Goal: Task Accomplishment & Management: Use online tool/utility

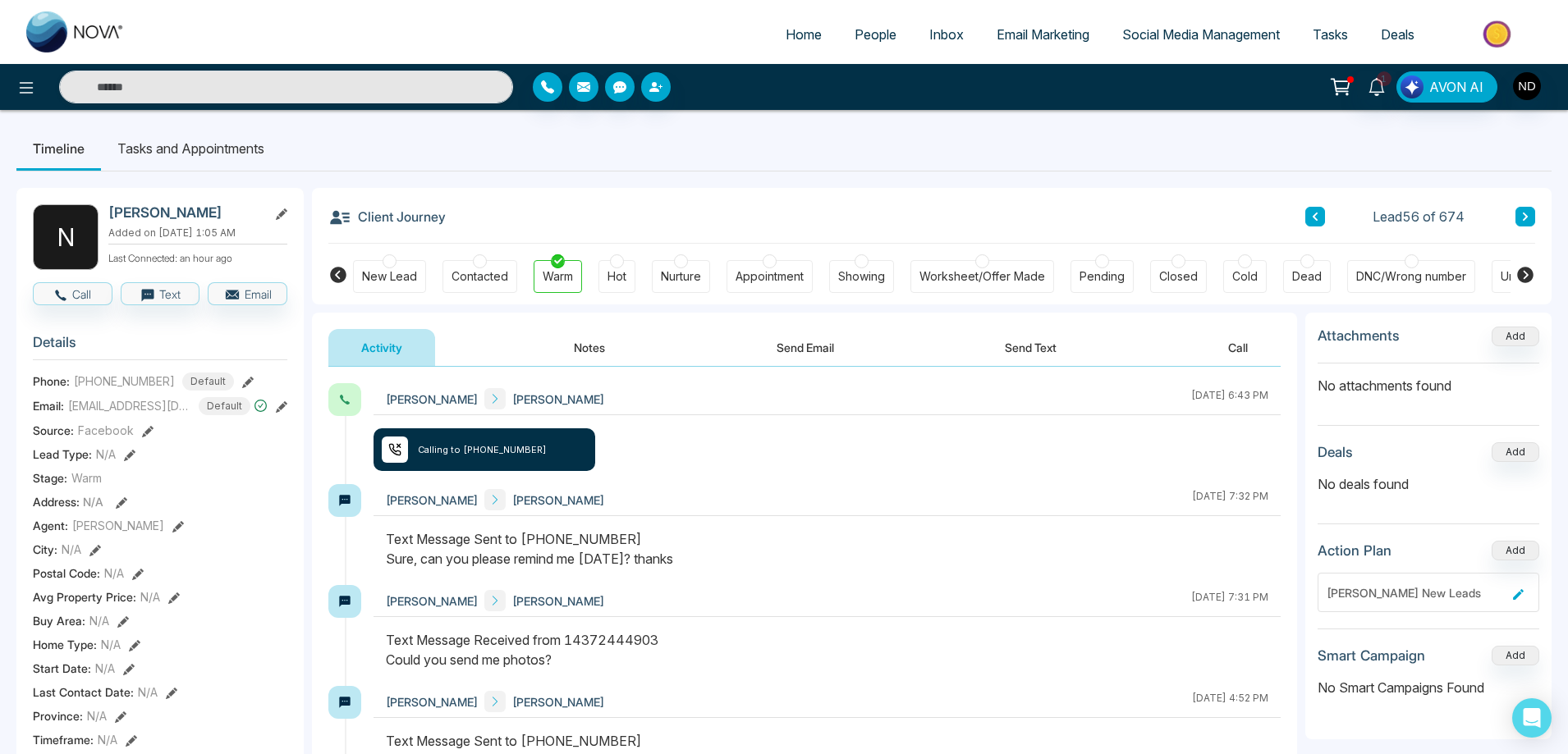
click at [812, 428] on div "Navdeep Dhillon Naurys Valdez October 14 2025 | 6:43 PM Calling to +14372444903" at bounding box center [827, 433] width 907 height 101
click at [868, 480] on div "Navdeep Dhillon Naurys Valdez October 14 2025 | 6:43 PM Calling to +14372444903" at bounding box center [827, 433] width 907 height 101
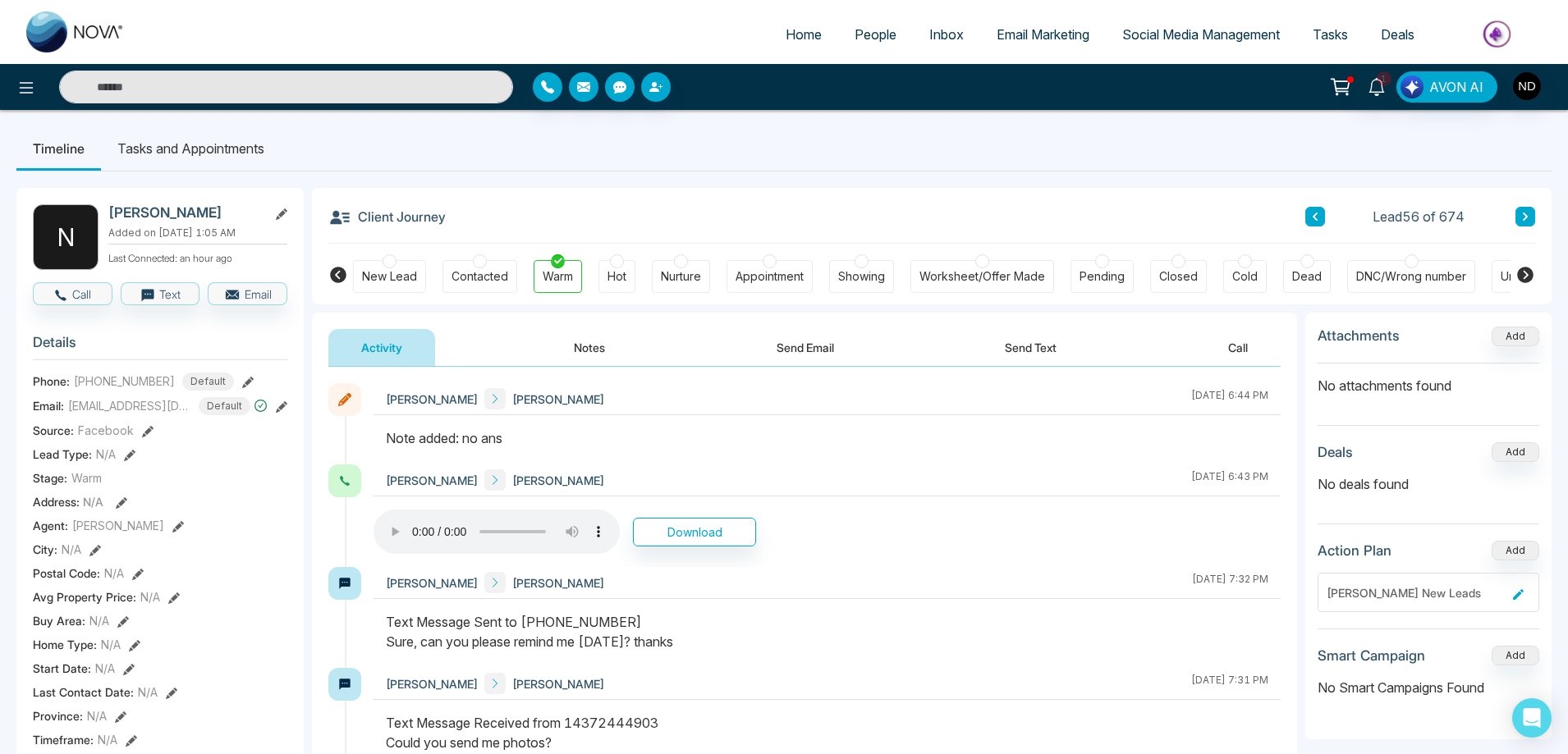
click at [817, 430] on div "Note added: no ans" at bounding box center [827, 438] width 883 height 20
click at [1374, 84] on icon at bounding box center [1375, 86] width 18 height 18
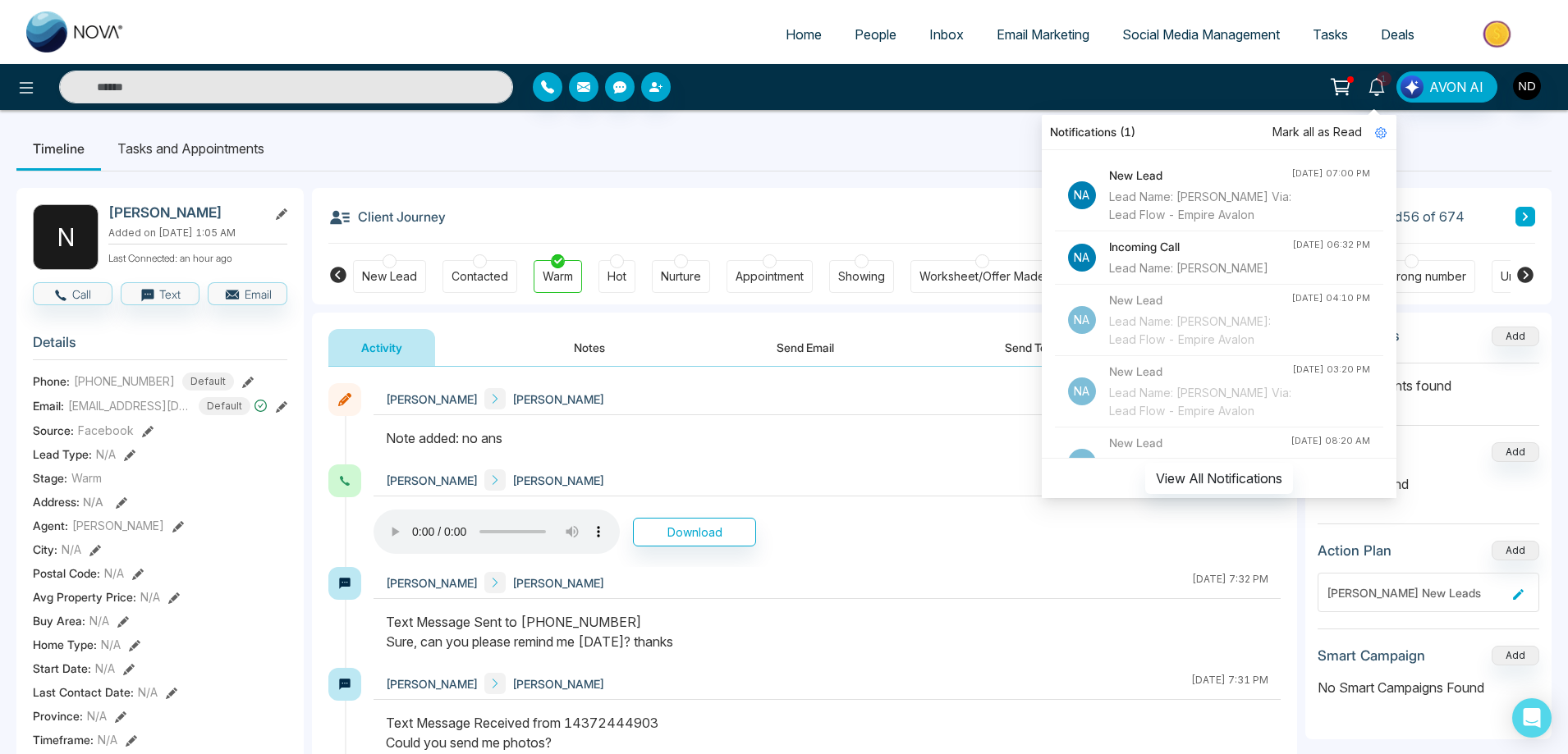
click at [1309, 129] on span "Mark all as Read" at bounding box center [1317, 131] width 89 height 18
click at [1236, 277] on div "Lead Name: [PERSON_NAME]" at bounding box center [1200, 268] width 183 height 18
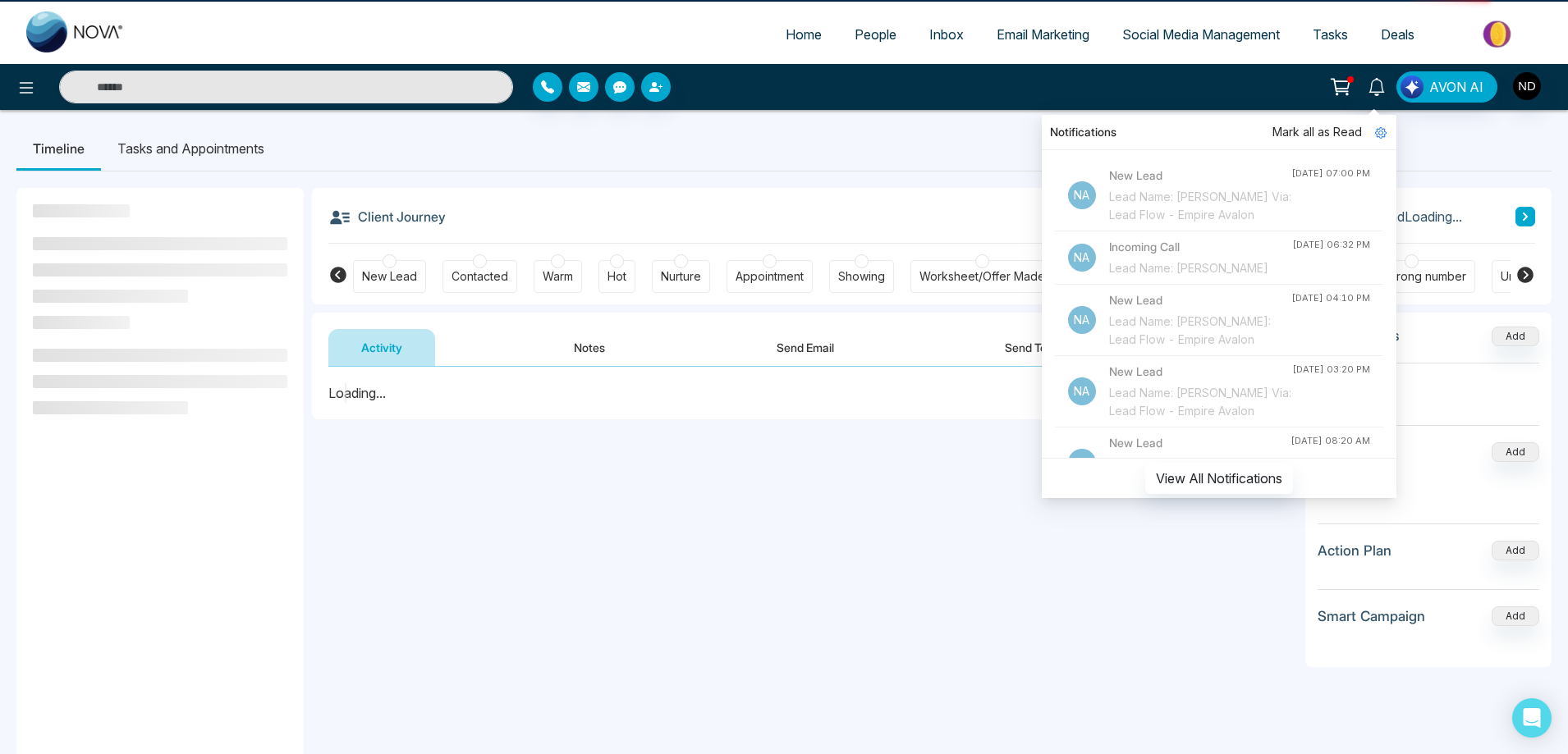
click at [902, 188] on div "Client Journey Lead Loading..." at bounding box center [931, 216] width 1206 height 56
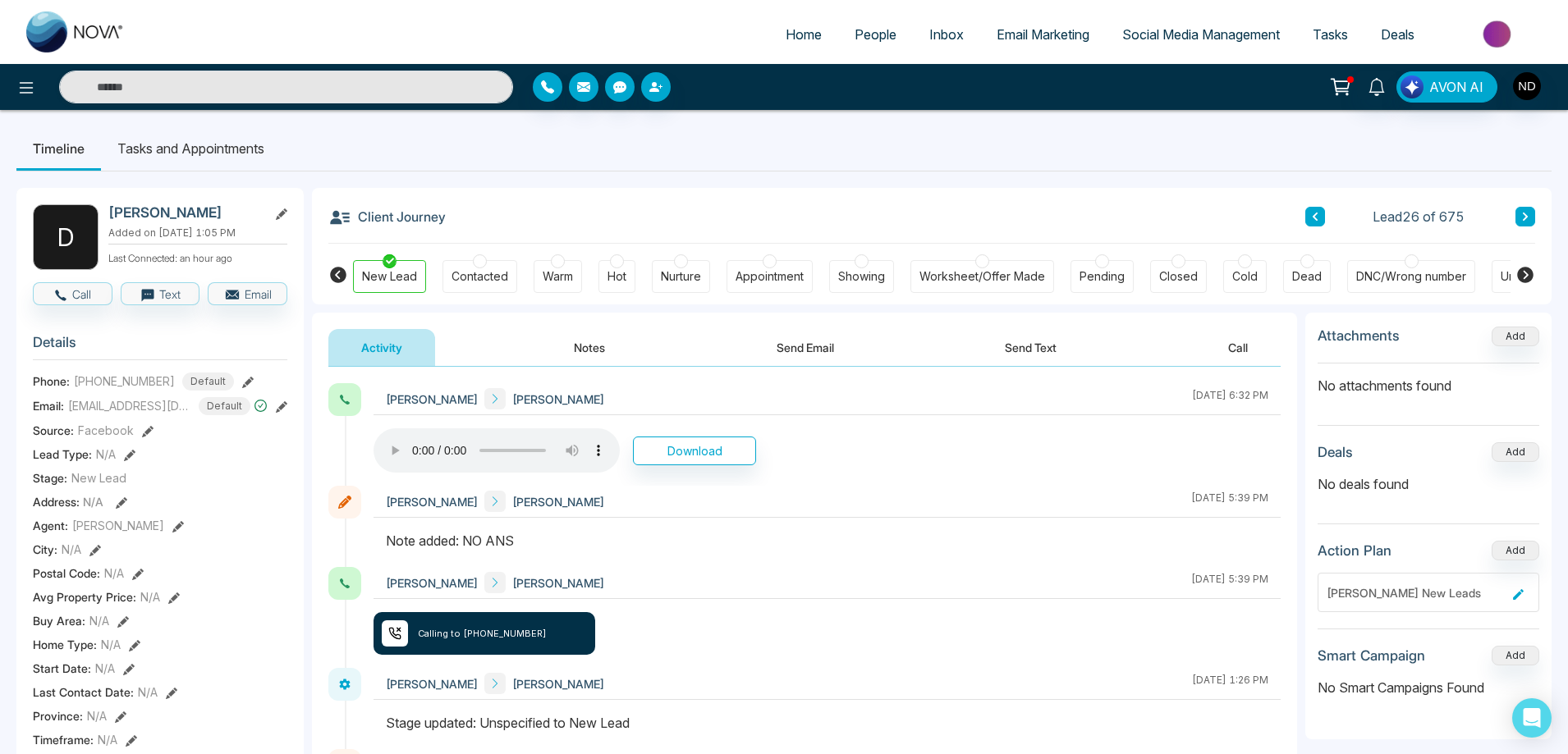
click at [813, 188] on div "Client Journey Lead 26 of 675" at bounding box center [931, 216] width 1206 height 56
click at [877, 194] on div "Client Journey Lead 26 of 675" at bounding box center [931, 216] width 1206 height 56
click at [1372, 82] on icon at bounding box center [1375, 86] width 18 height 18
click at [890, 171] on nav "Timeline Tasks and Appointments" at bounding box center [784, 149] width 1535 height 46
click at [875, 34] on span "People" at bounding box center [875, 34] width 42 height 17
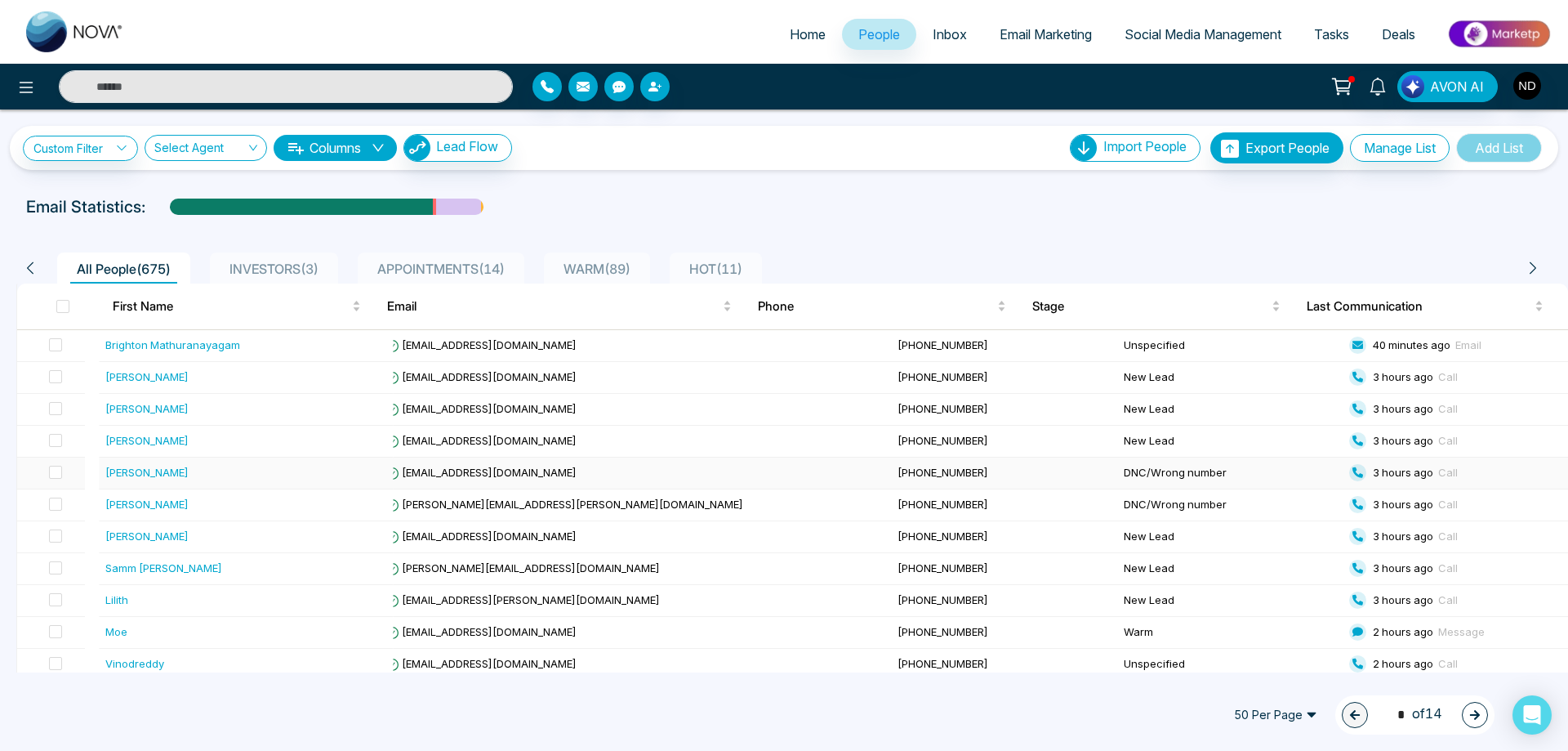
click at [126, 474] on div "Hiệp Lê" at bounding box center [147, 472] width 83 height 17
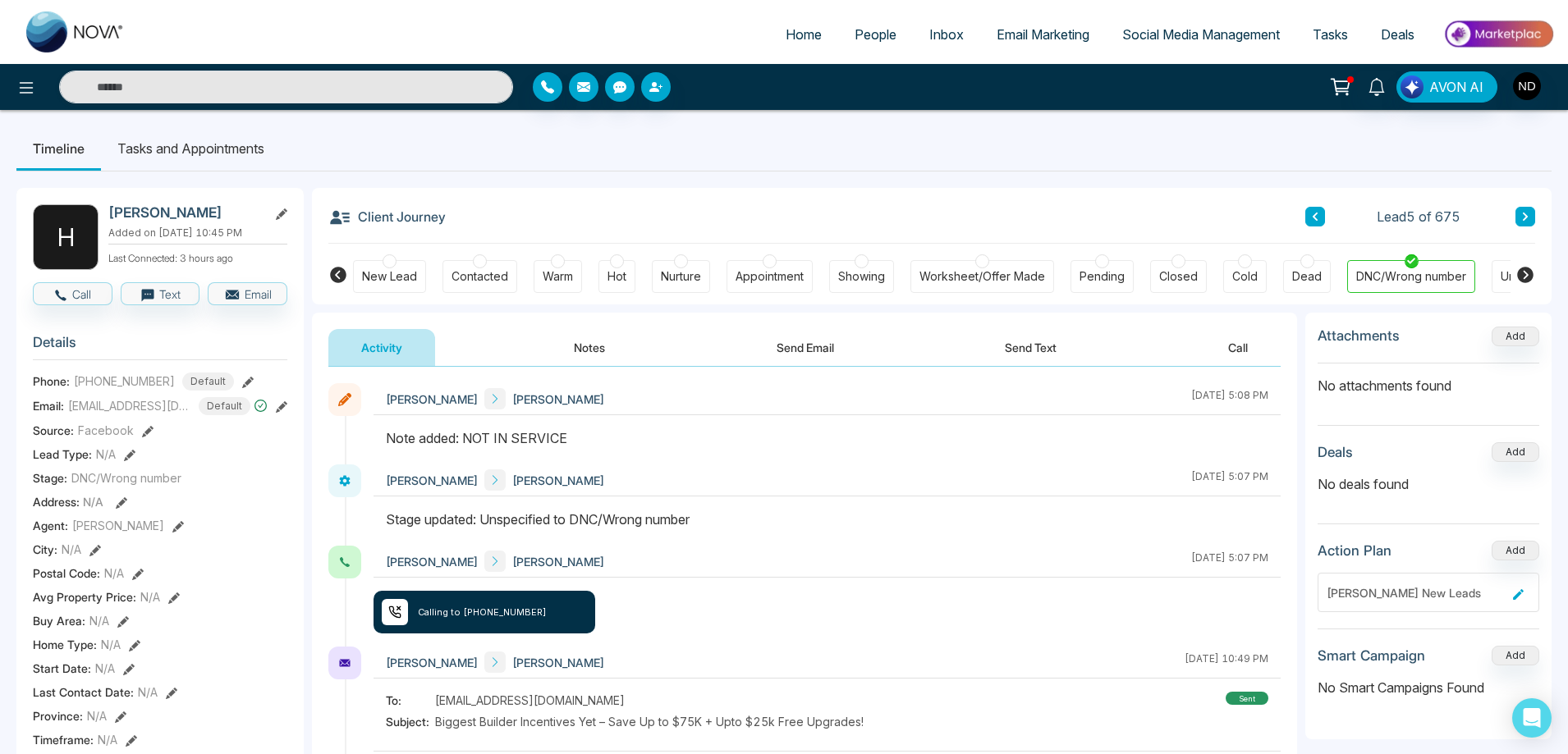
click at [1530, 216] on button at bounding box center [1524, 216] width 20 height 20
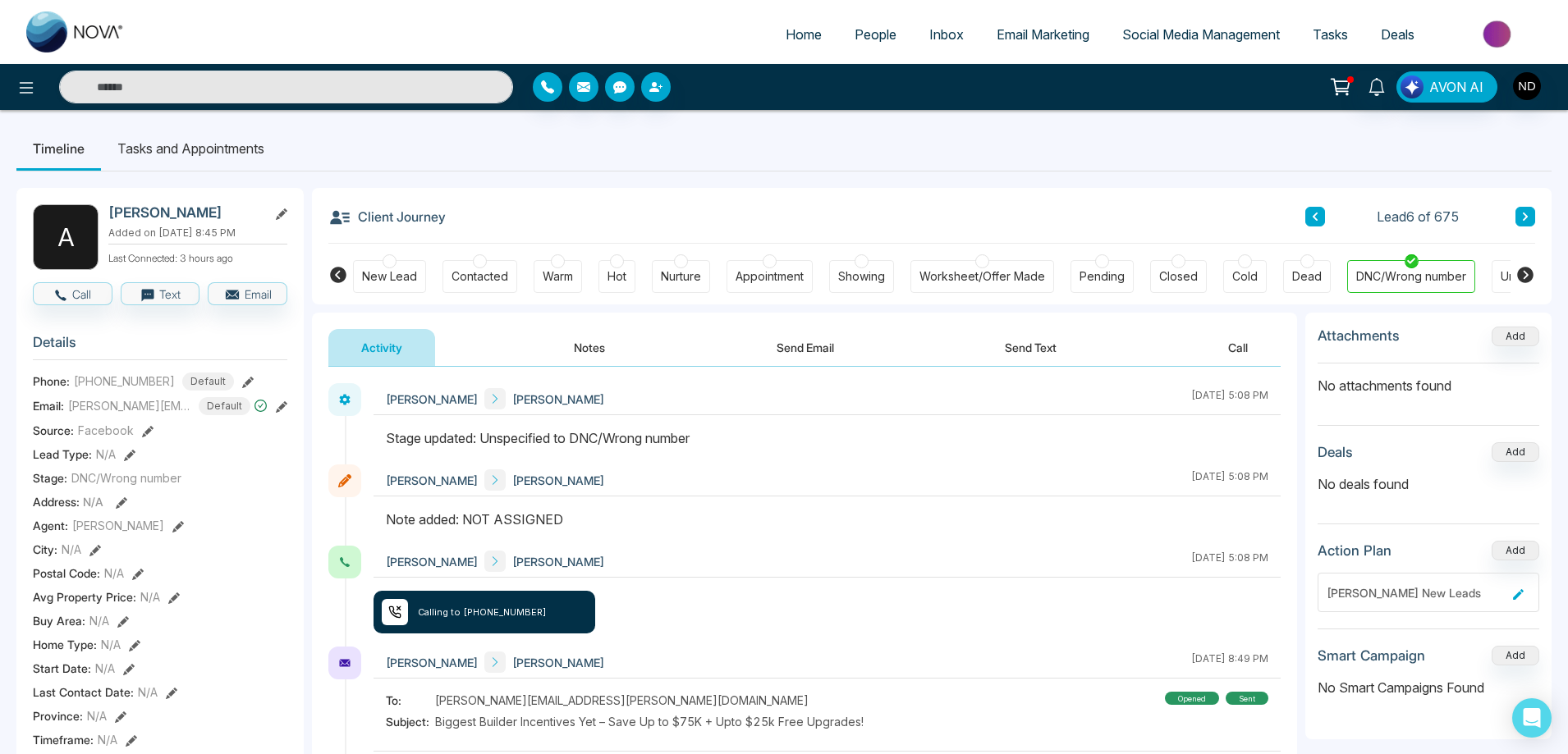
click at [1312, 218] on icon at bounding box center [1314, 217] width 8 height 10
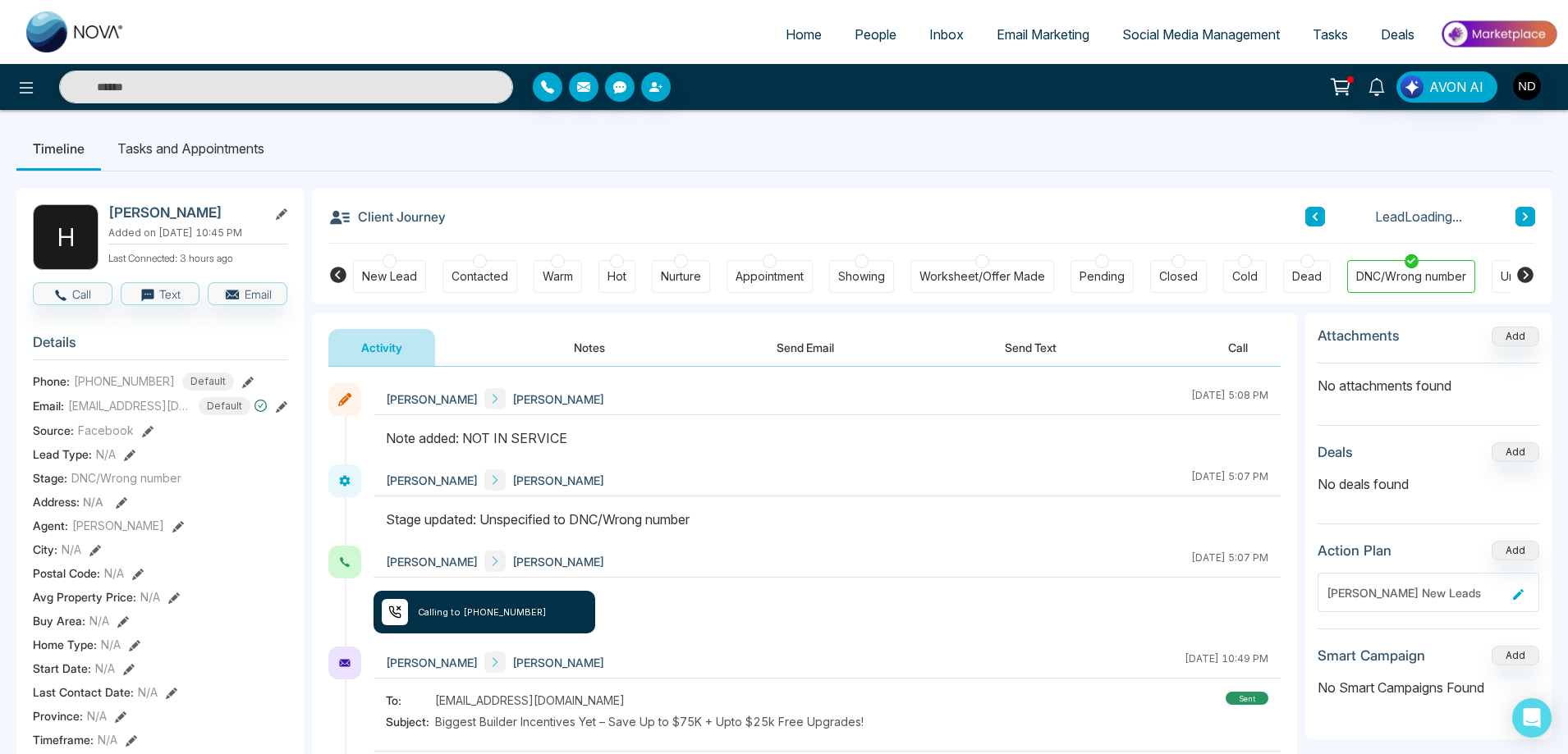
click at [1312, 218] on icon at bounding box center [1314, 217] width 8 height 10
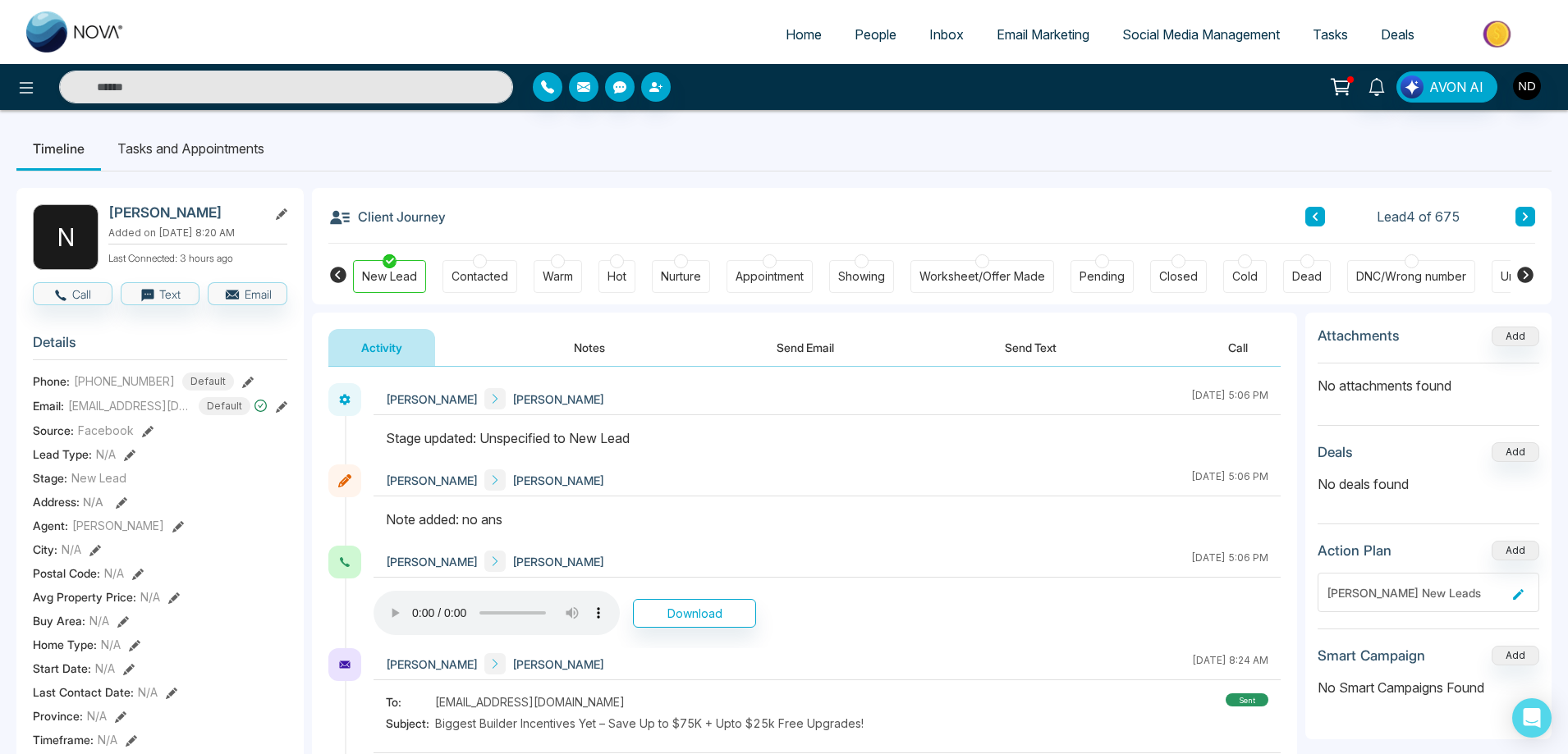
click at [1312, 218] on icon at bounding box center [1314, 217] width 8 height 10
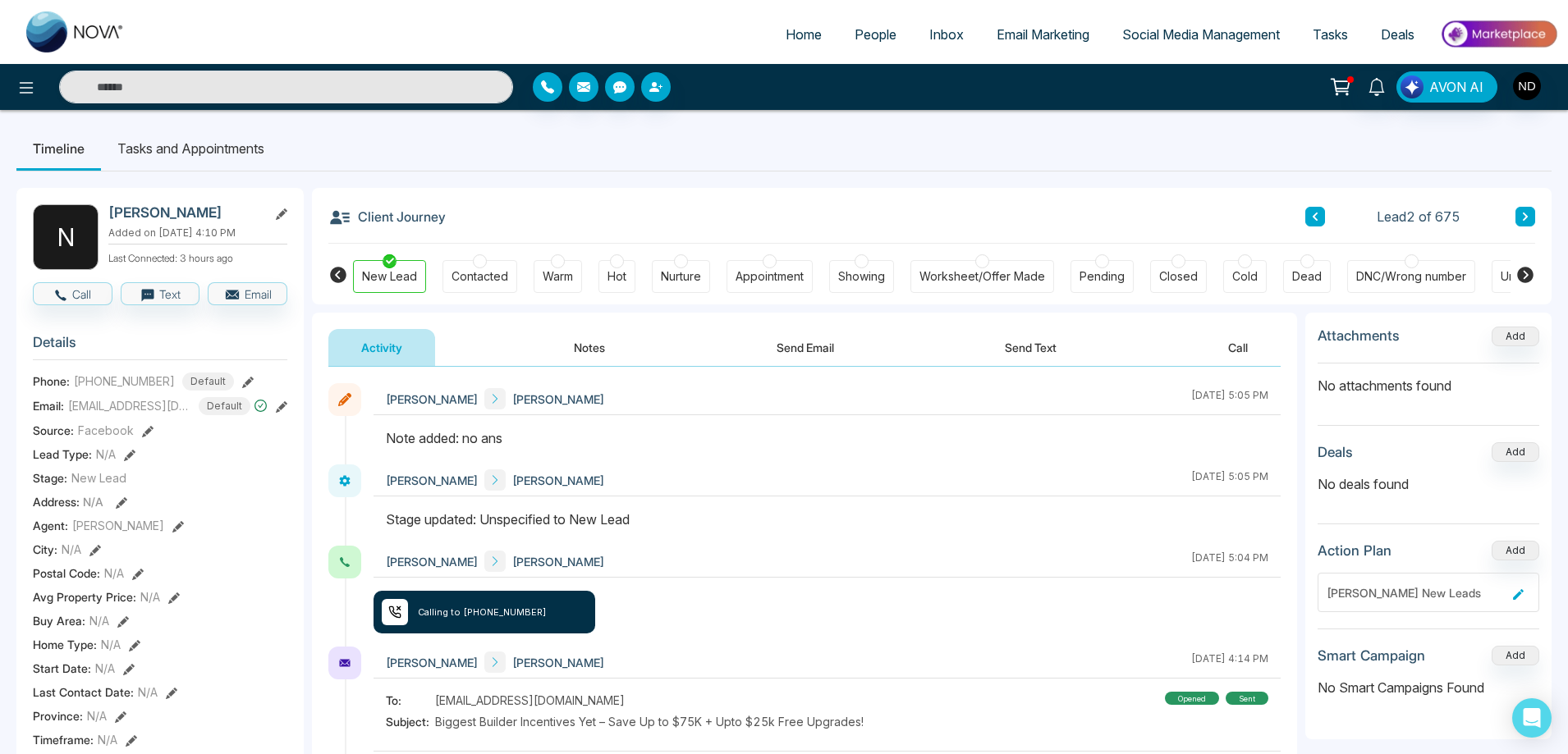
click at [1312, 218] on icon at bounding box center [1314, 217] width 8 height 10
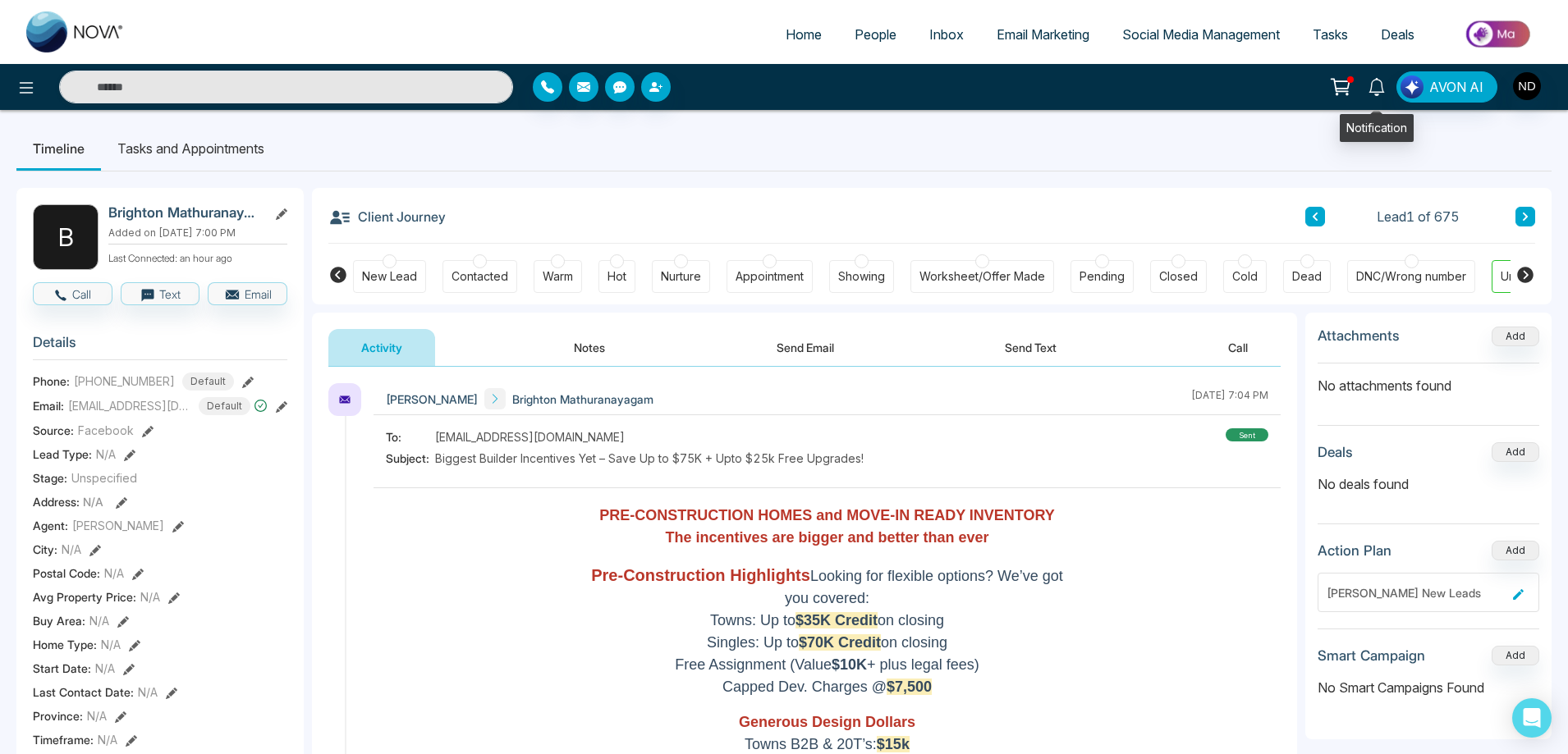
click at [1365, 83] on link at bounding box center [1376, 86] width 39 height 29
click at [1379, 87] on icon at bounding box center [1375, 86] width 18 height 18
click at [1003, 38] on span "Email Marketing" at bounding box center [1043, 34] width 93 height 17
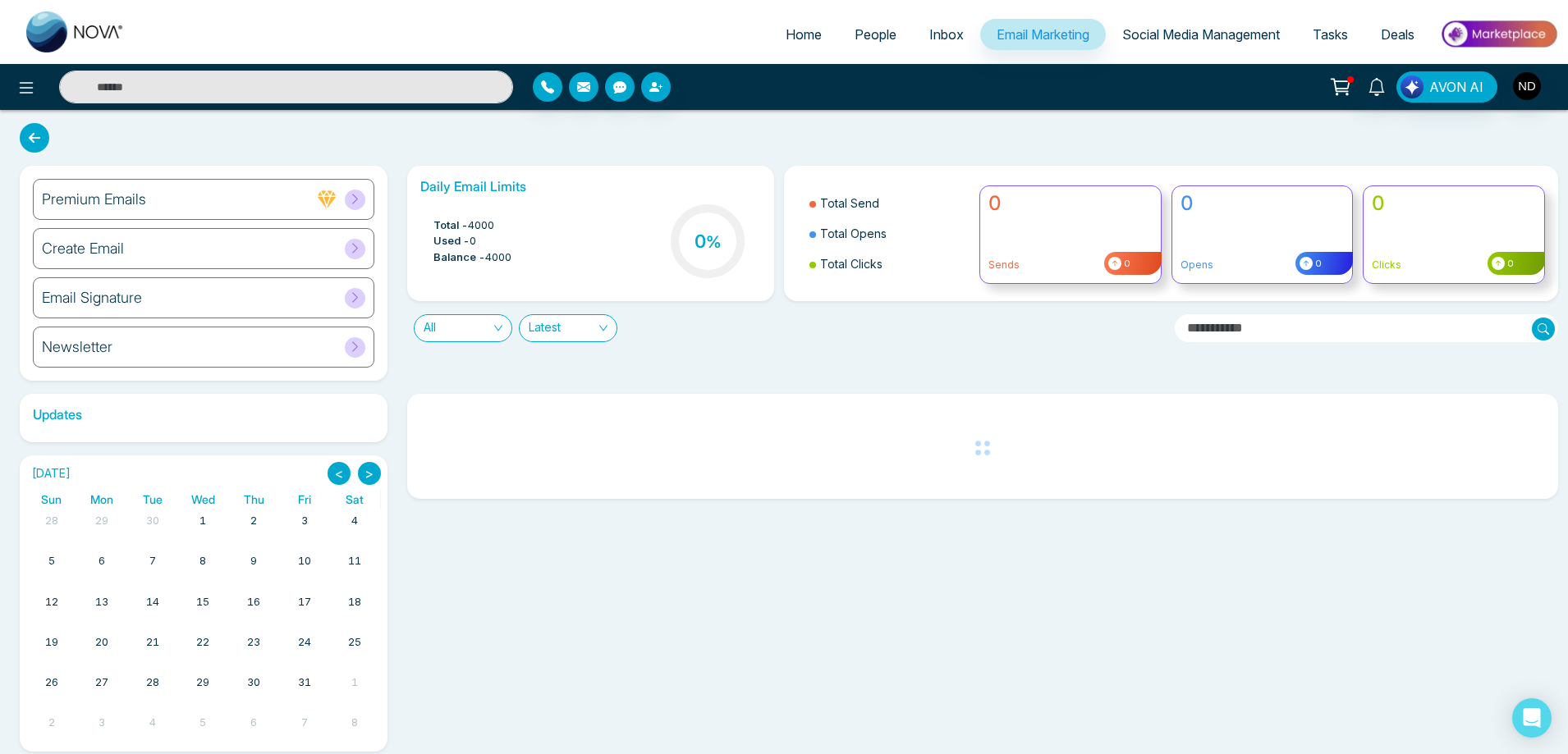
click at [92, 250] on h6 "Create Email" at bounding box center [83, 248] width 82 height 18
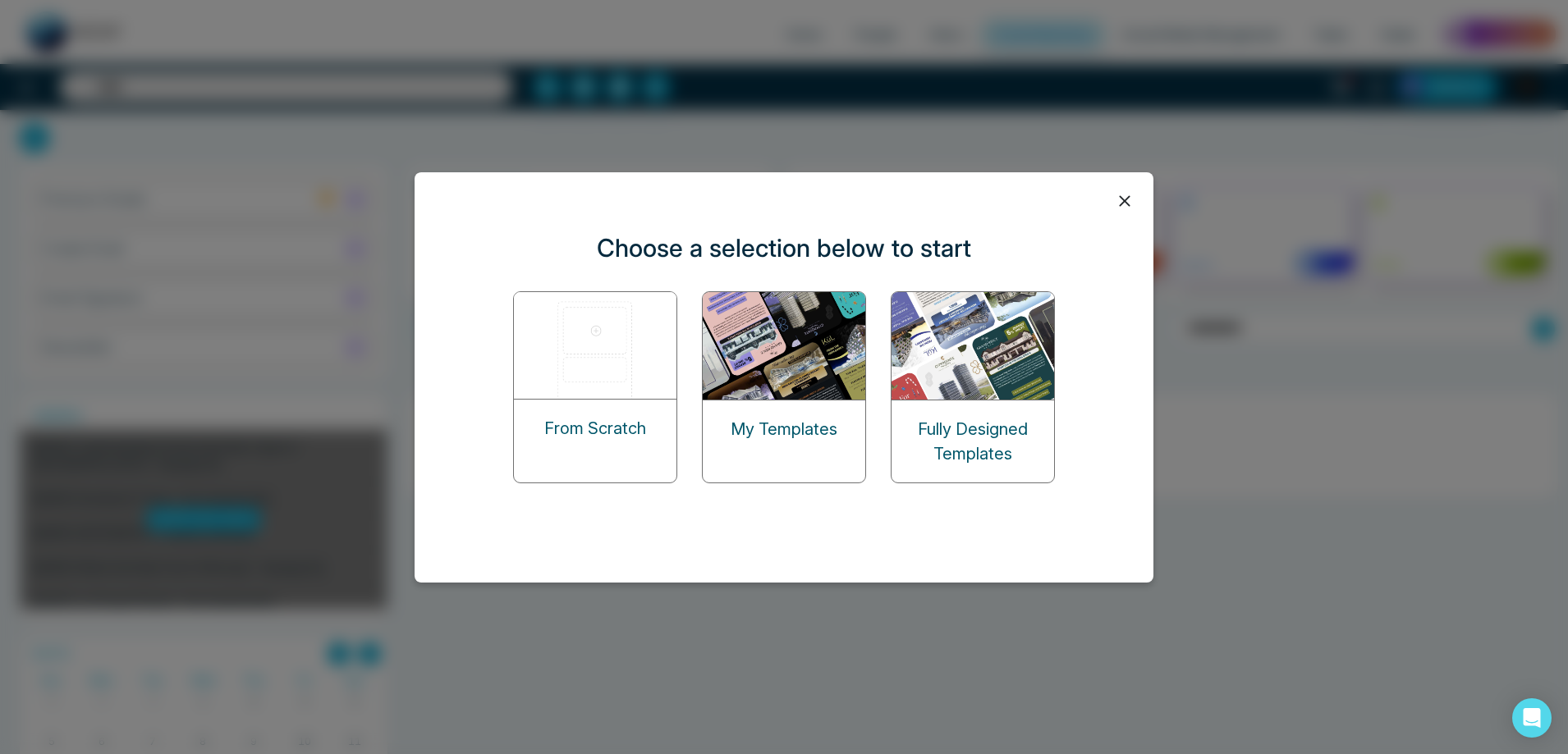
click at [745, 341] on img at bounding box center [784, 346] width 164 height 108
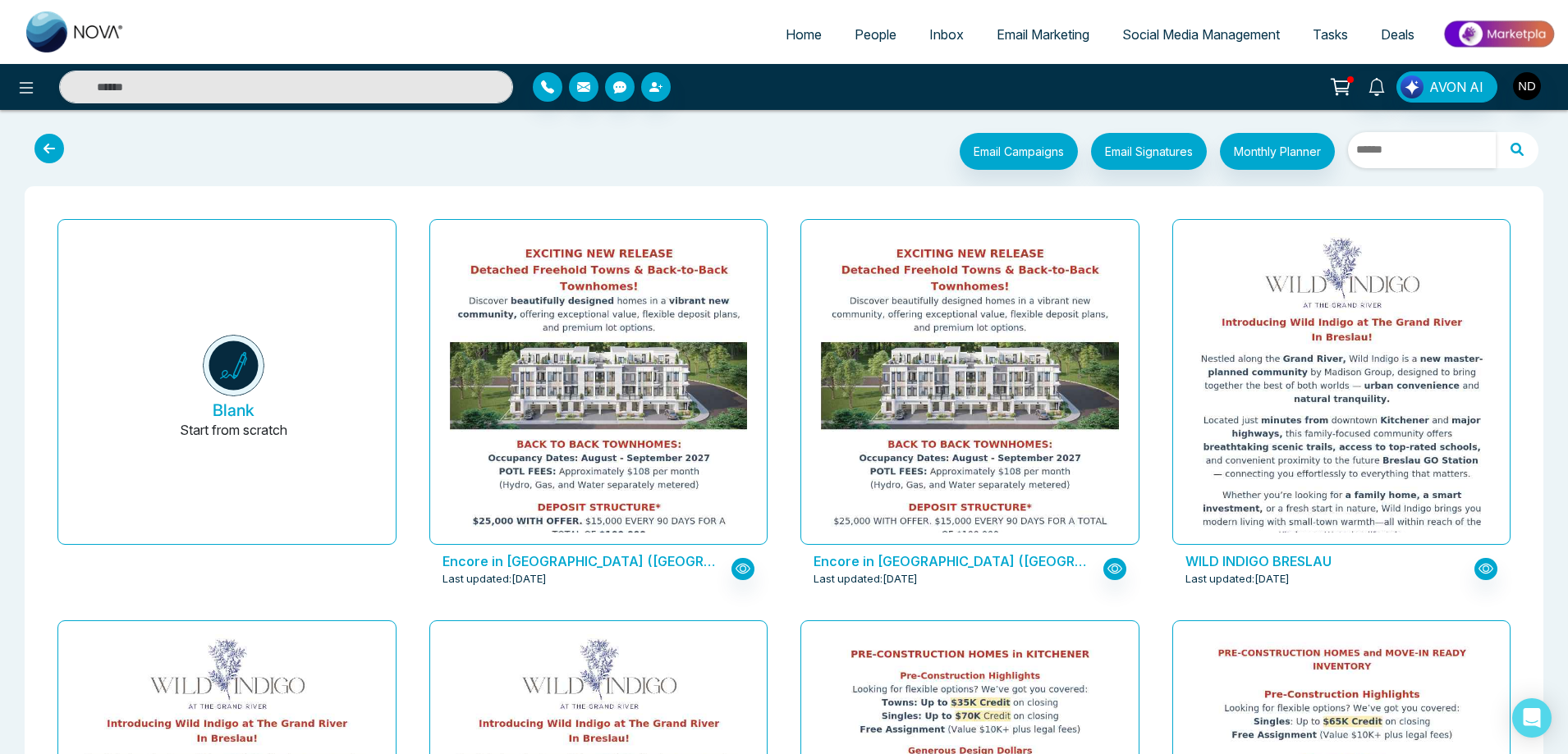
click at [1409, 152] on input "text" at bounding box center [1421, 150] width 148 height 36
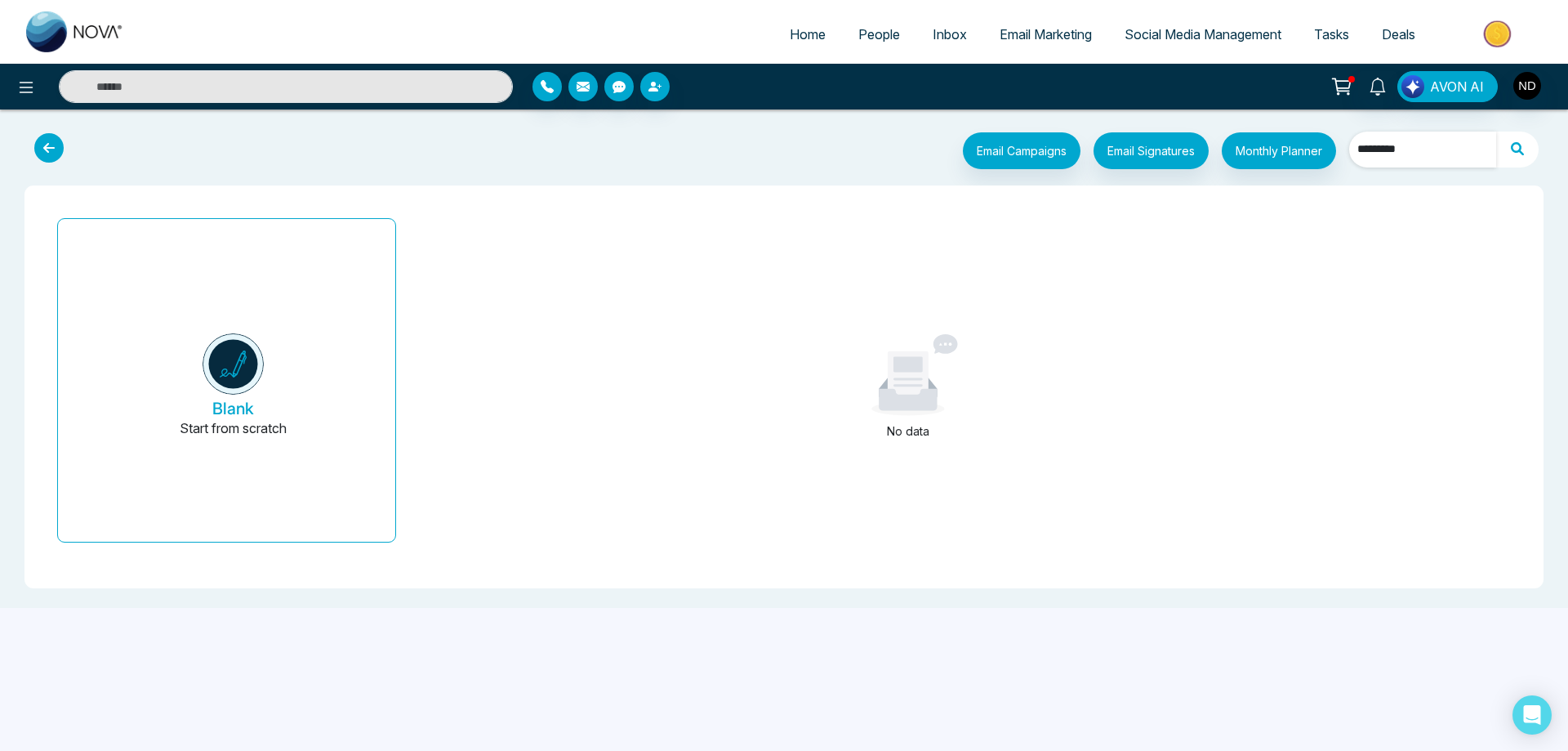
type input "*********"
